Goal: Navigation & Orientation: Find specific page/section

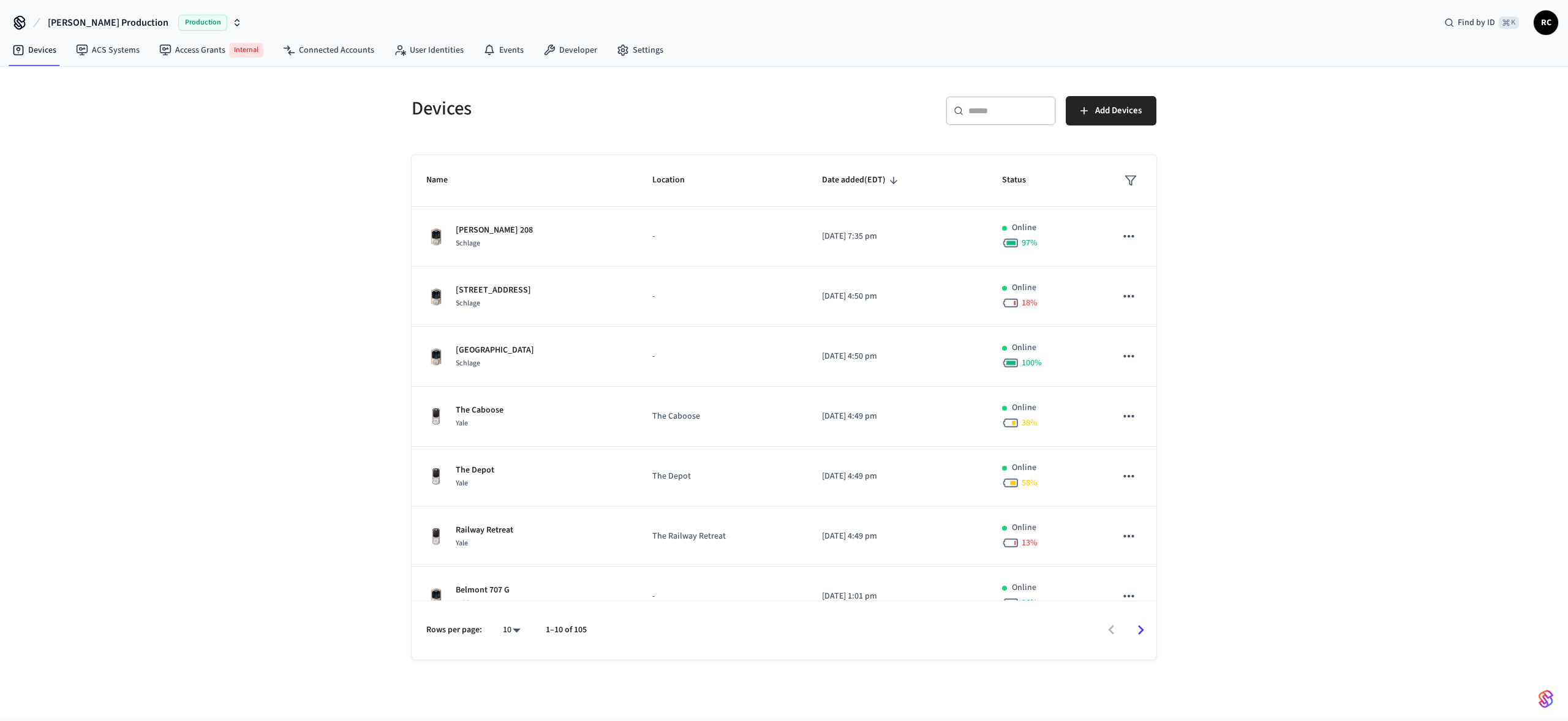
click at [1295, 289] on div "Devices ​ ​ Add Devices Name Location Date added (EDT) Status [PERSON_NAME] 208…" at bounding box center [784, 391] width 1568 height 650
click at [1325, 356] on div "Devices ​ ​ Add Devices Name Location Date added (EDT) Status [PERSON_NAME] 208…" at bounding box center [784, 391] width 1568 height 650
click at [1325, 352] on div "Devices ​ ​ Add Devices Name Location Date added (EDT) Status [PERSON_NAME] 208…" at bounding box center [784, 391] width 1568 height 650
click at [1324, 346] on div "Devices ​ ​ Add Devices Name Location Date added (EDT) Status [PERSON_NAME] 208…" at bounding box center [784, 391] width 1568 height 650
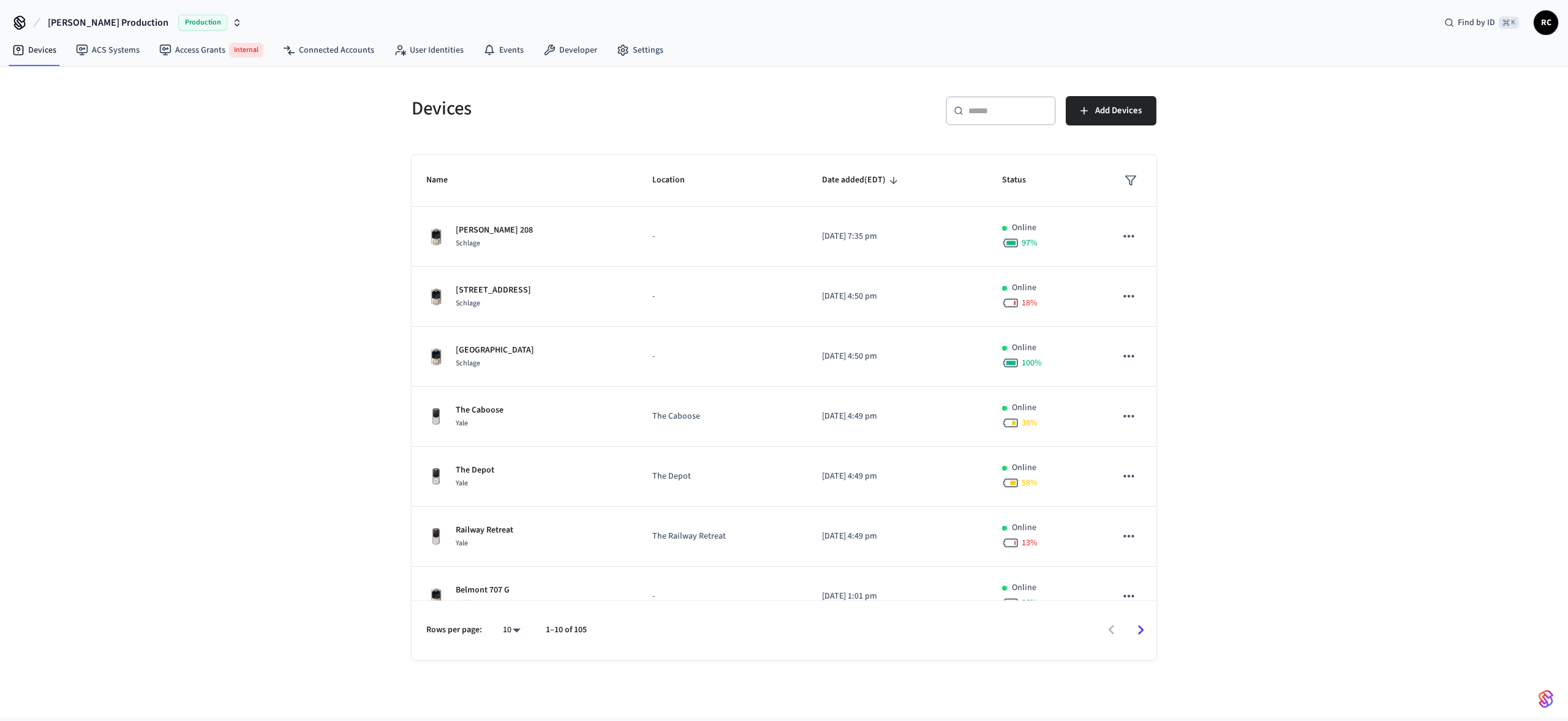
click at [1324, 346] on div "Devices ​ ​ Add Devices Name Location Date added (EDT) Status [PERSON_NAME] 208…" at bounding box center [784, 391] width 1568 height 650
click at [1311, 446] on div "Devices ​ ​ Add Devices Name Location Date added (EDT) Status [PERSON_NAME] 208…" at bounding box center [784, 391] width 1568 height 650
